Goal: Task Accomplishment & Management: Complete application form

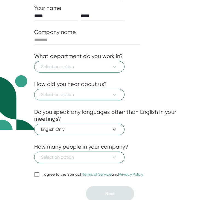
scroll to position [71, 0]
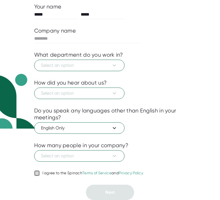
click at [37, 173] on input "I agree to the Spinach Terms of Service and Privacy Policy" at bounding box center [36, 173] width 5 height 7
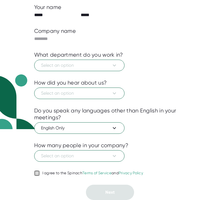
checkbox input "true"
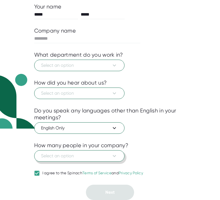
click at [78, 151] on button "Select an option" at bounding box center [79, 155] width 90 height 11
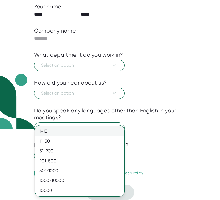
click at [74, 132] on div "1-10" at bounding box center [79, 131] width 89 height 10
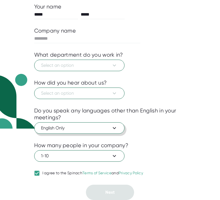
click at [80, 129] on span "English Only" at bounding box center [79, 128] width 76 height 7
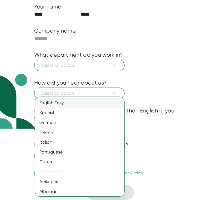
click at [95, 103] on div "English Only" at bounding box center [79, 103] width 89 height 10
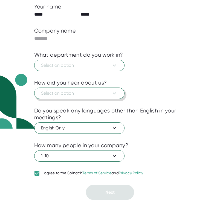
click at [82, 93] on span "Select an option" at bounding box center [79, 93] width 76 height 7
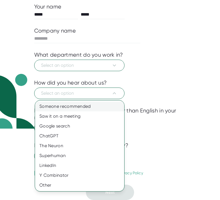
click at [79, 106] on div "Someone recommended" at bounding box center [79, 106] width 89 height 10
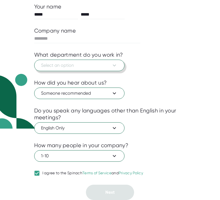
click at [79, 69] on button "Select an option" at bounding box center [79, 65] width 90 height 11
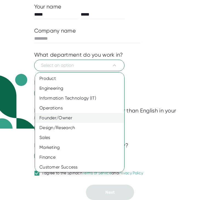
scroll to position [31, 0]
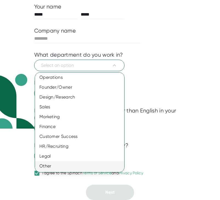
click at [58, 168] on div "Other" at bounding box center [79, 166] width 89 height 10
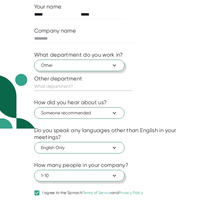
scroll to position [91, 0]
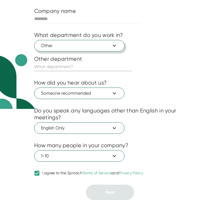
click at [64, 41] on button "Other" at bounding box center [79, 45] width 90 height 11
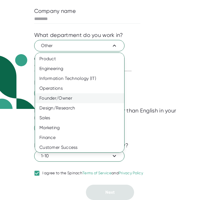
click at [66, 98] on div "Founder/Owner" at bounding box center [79, 98] width 89 height 10
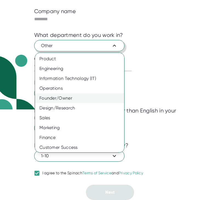
scroll to position [71, 0]
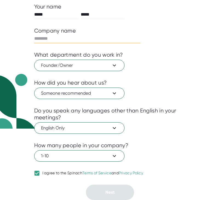
click at [75, 38] on input "text" at bounding box center [87, 38] width 106 height 9
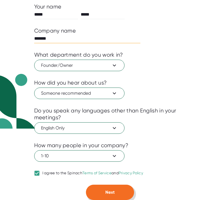
type input "*******"
click at [102, 192] on button "Next" at bounding box center [110, 191] width 48 height 15
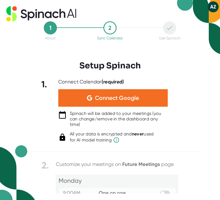
scroll to position [0, 0]
